Goal: Task Accomplishment & Management: Use online tool/utility

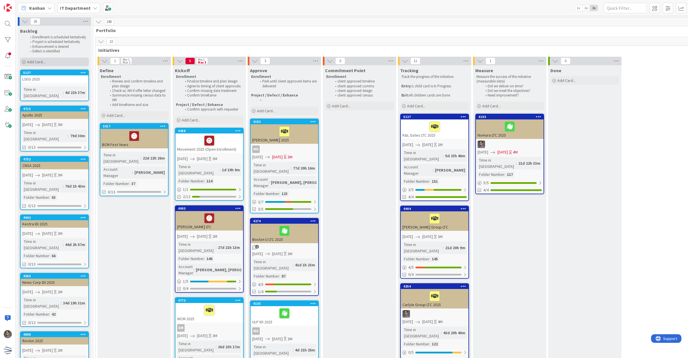
click at [55, 63] on div "Add Card..." at bounding box center [54, 62] width 69 height 9
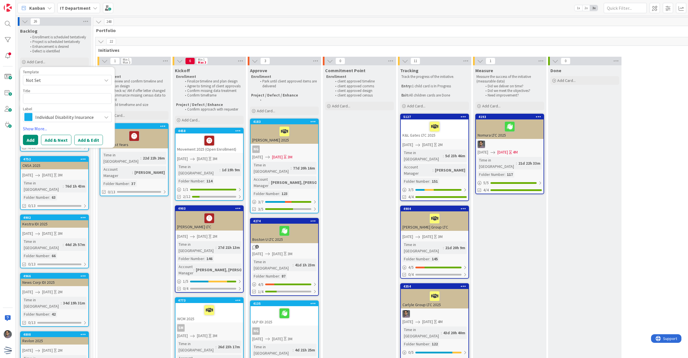
click at [48, 82] on span "Not Set" at bounding box center [62, 80] width 72 height 7
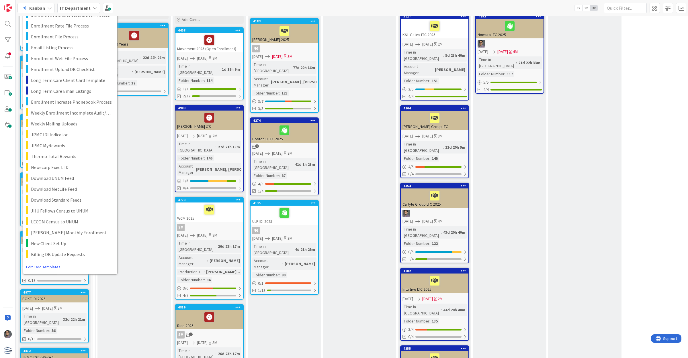
scroll to position [143, 0]
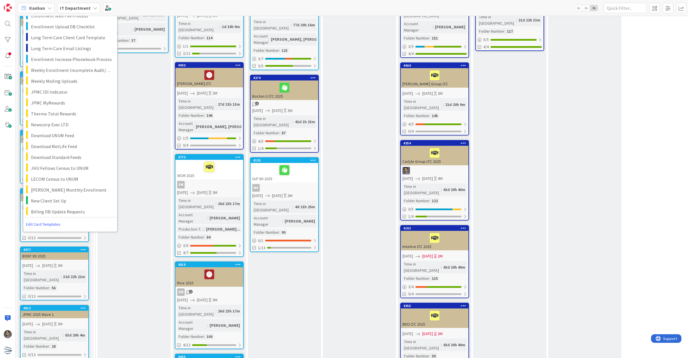
click at [49, 221] on link "Edit Card Templates" at bounding box center [43, 224] width 40 height 10
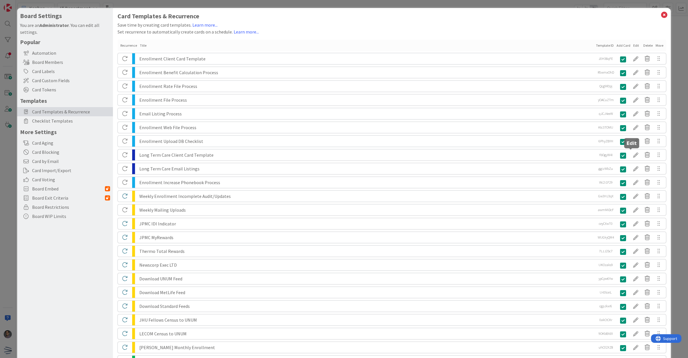
click at [631, 156] on div at bounding box center [635, 155] width 11 height 10
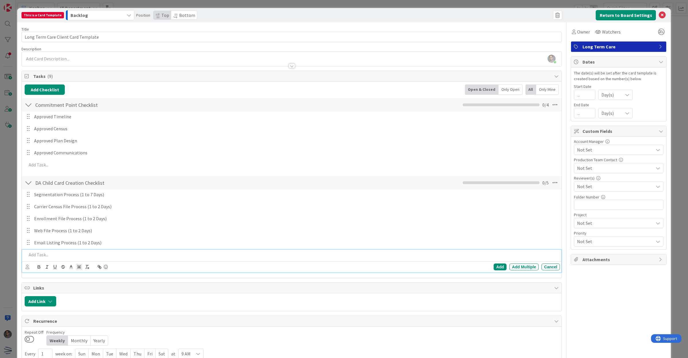
click at [42, 257] on p at bounding box center [292, 255] width 531 height 7
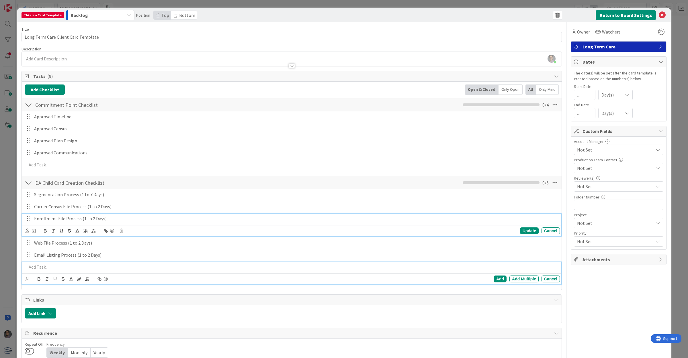
click at [35, 221] on p "Enrollment File Process (1 to 2 Days)" at bounding box center [296, 219] width 524 height 7
click at [40, 267] on p at bounding box center [292, 267] width 531 height 7
click at [659, 12] on icon at bounding box center [662, 15] width 7 height 7
